Goal: Information Seeking & Learning: Learn about a topic

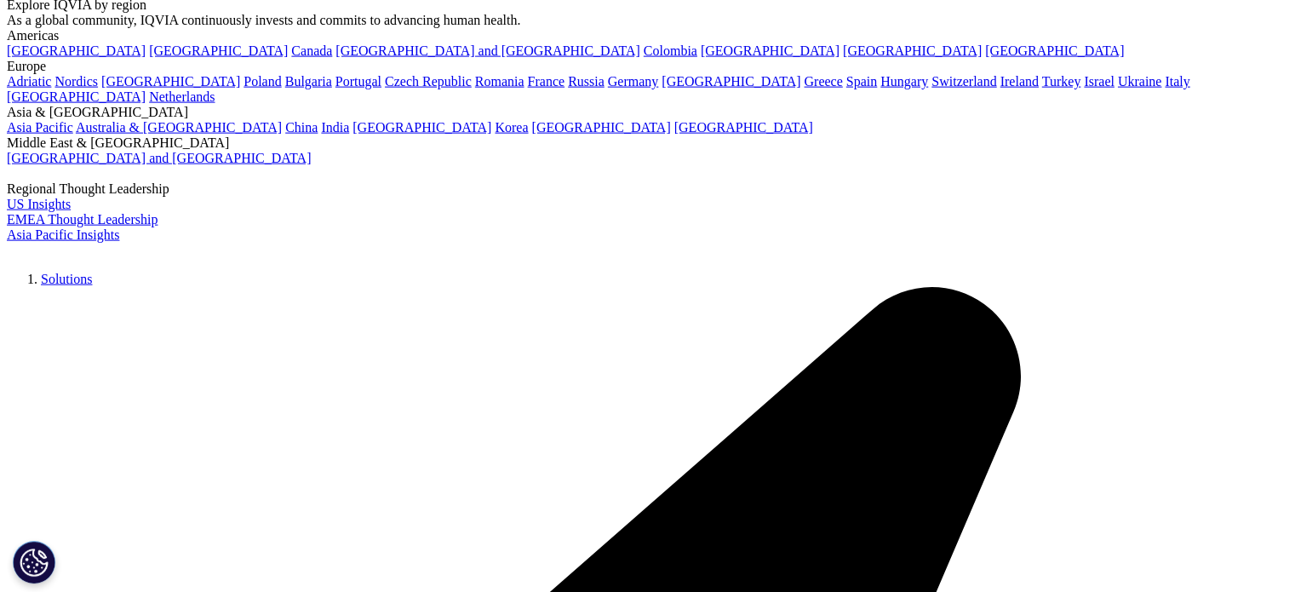
scroll to position [3915, 0]
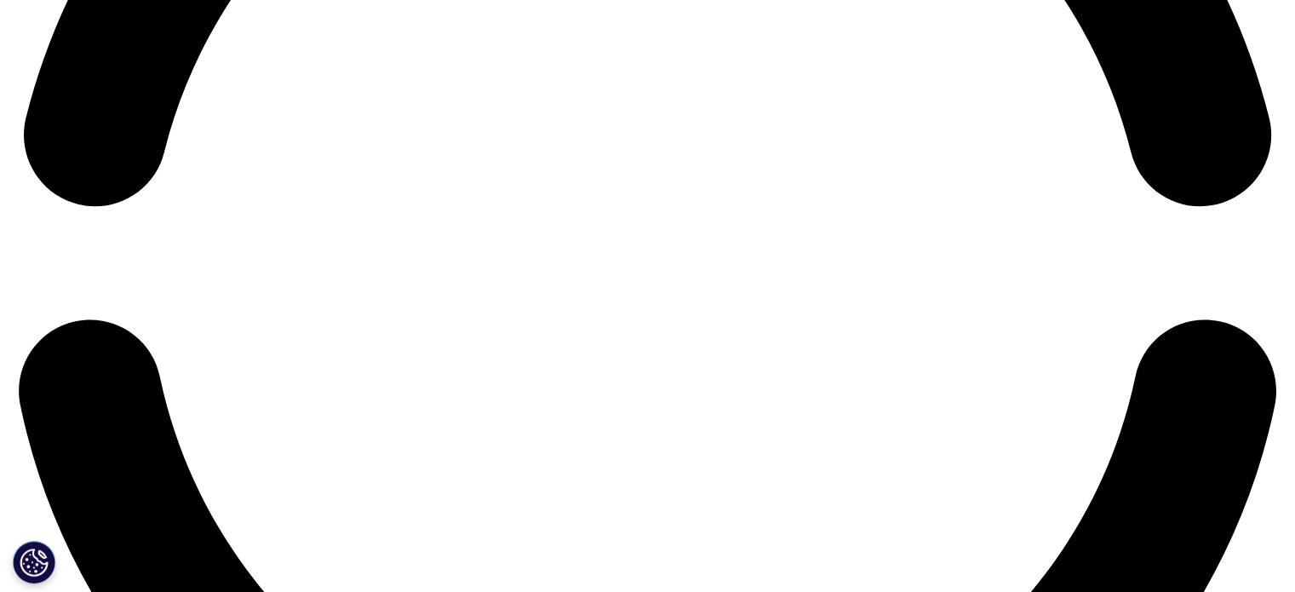
scroll to position [2935, 0]
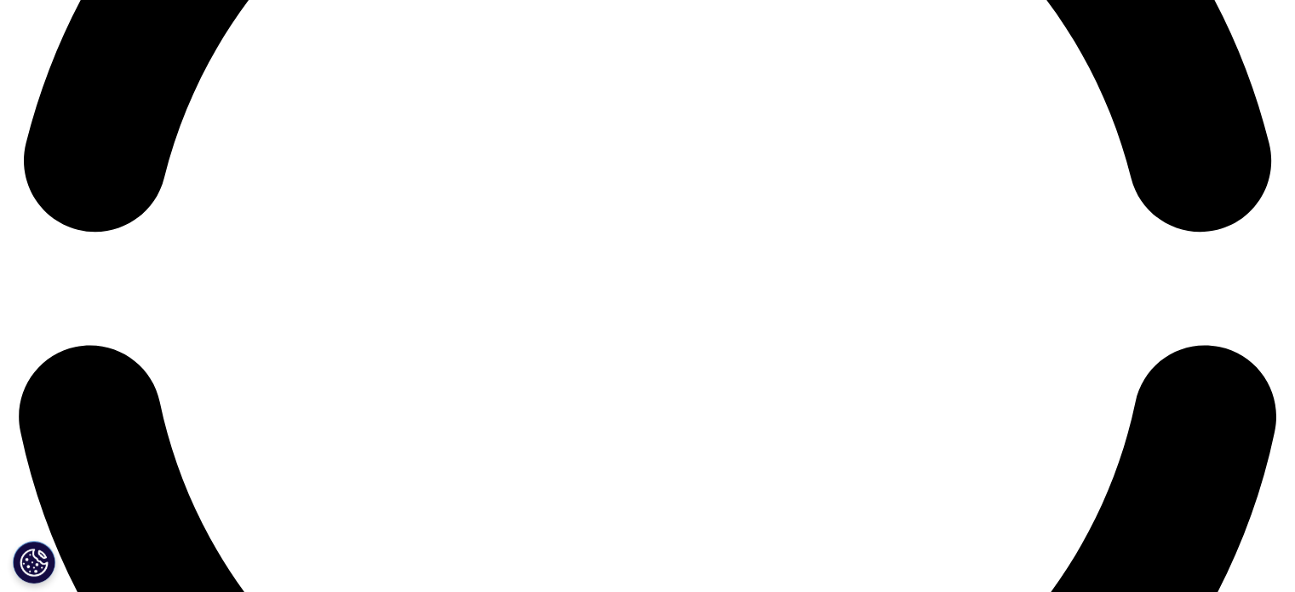
drag, startPoint x: 391, startPoint y: 243, endPoint x: 581, endPoint y: 399, distance: 246.7
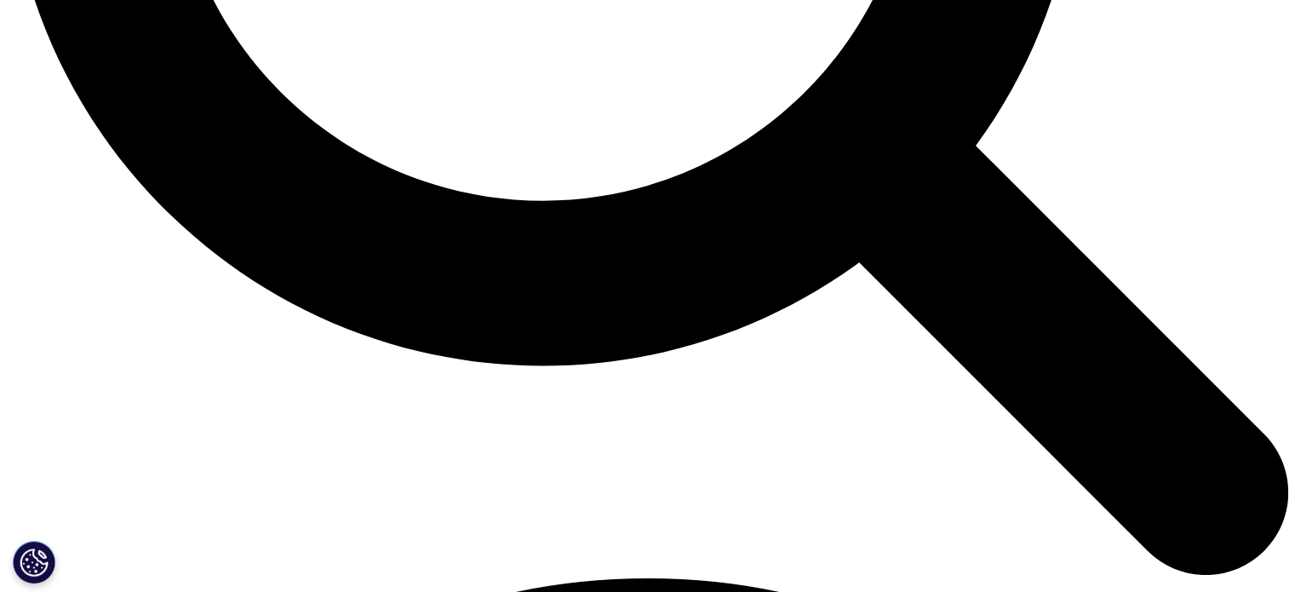
scroll to position [1913, 0]
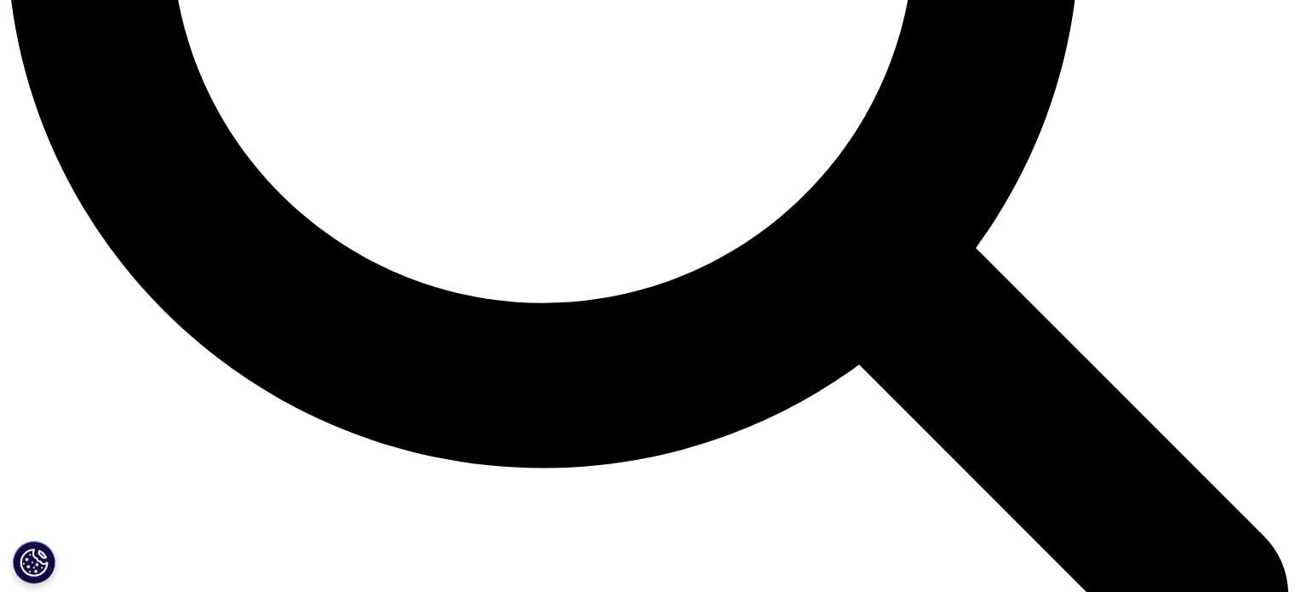
drag, startPoint x: 167, startPoint y: 190, endPoint x: 721, endPoint y: 339, distance: 573.8
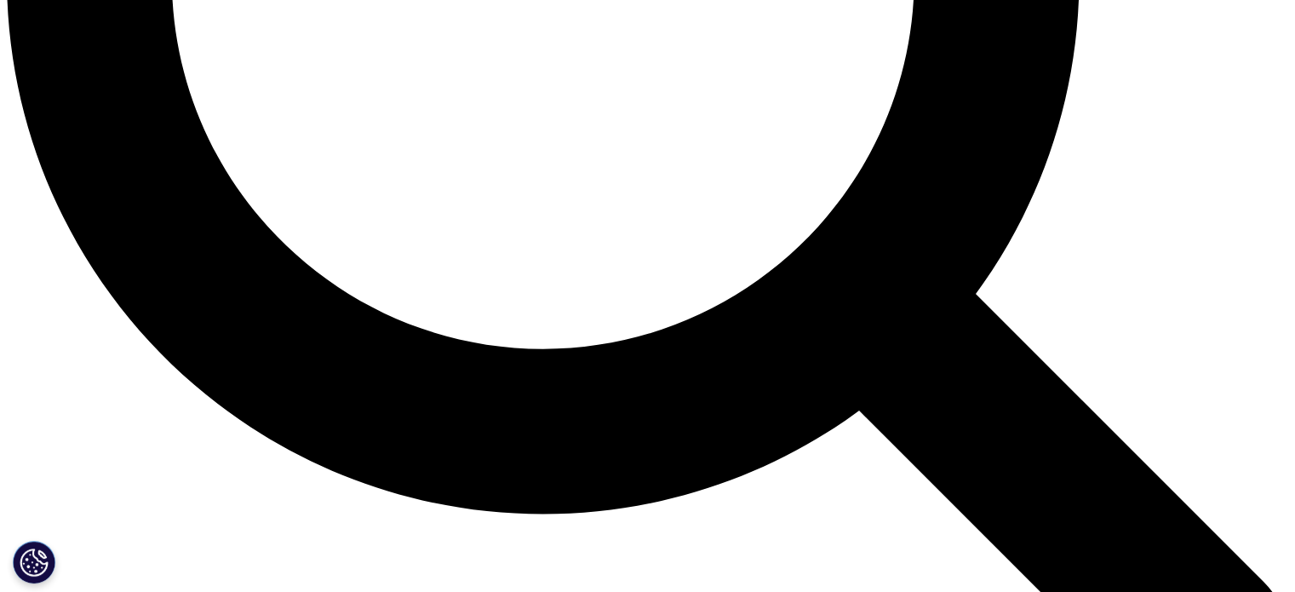
scroll to position [1828, 0]
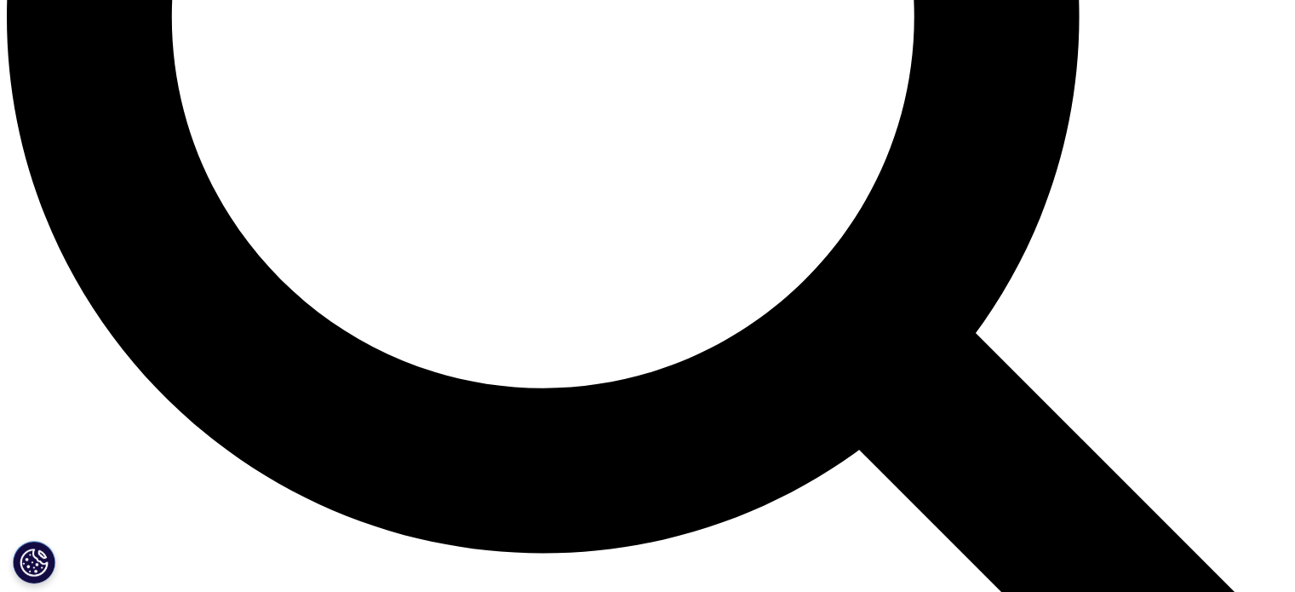
drag, startPoint x: 260, startPoint y: 266, endPoint x: 713, endPoint y: 371, distance: 465.8
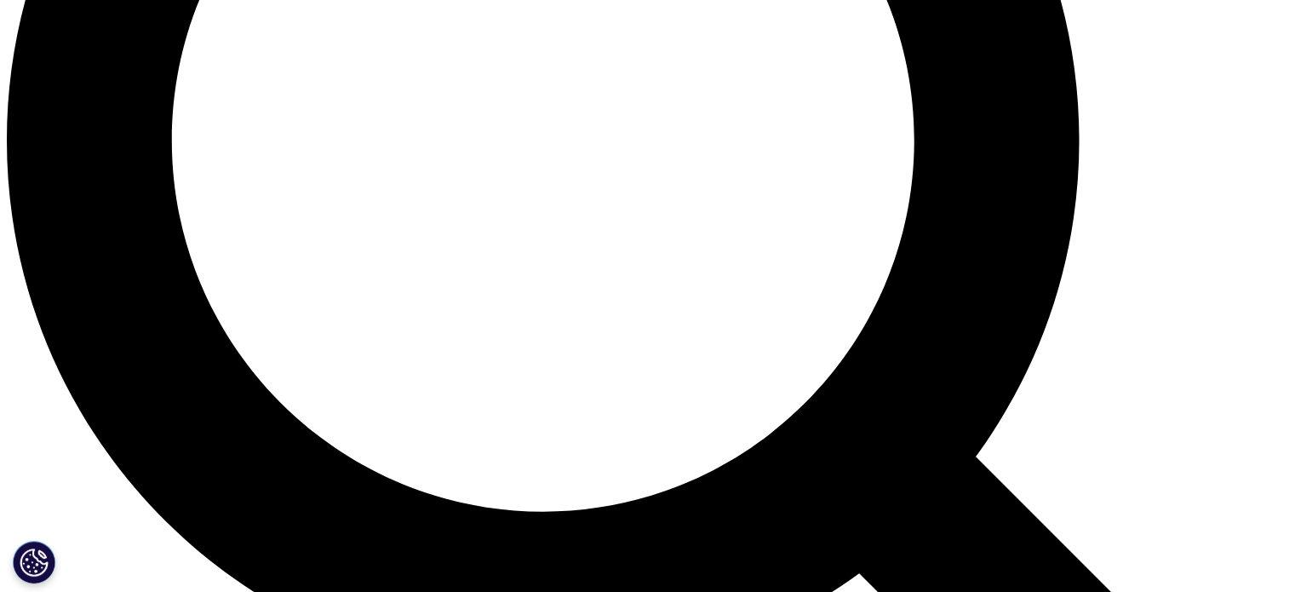
scroll to position [1702, 0]
